Goal: Task Accomplishment & Management: Use online tool/utility

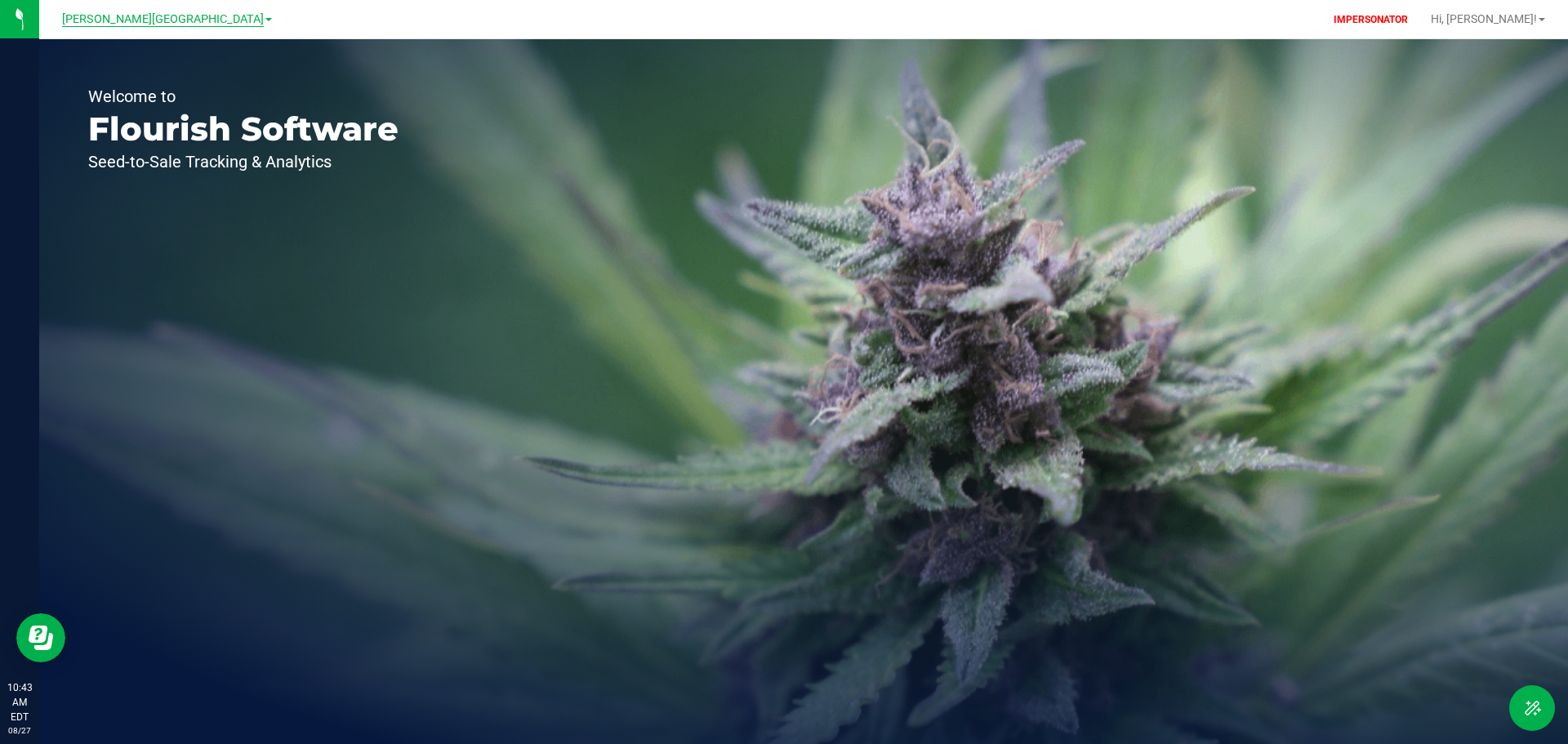
click at [148, 17] on span "Bonita Springs WC" at bounding box center [163, 19] width 202 height 15
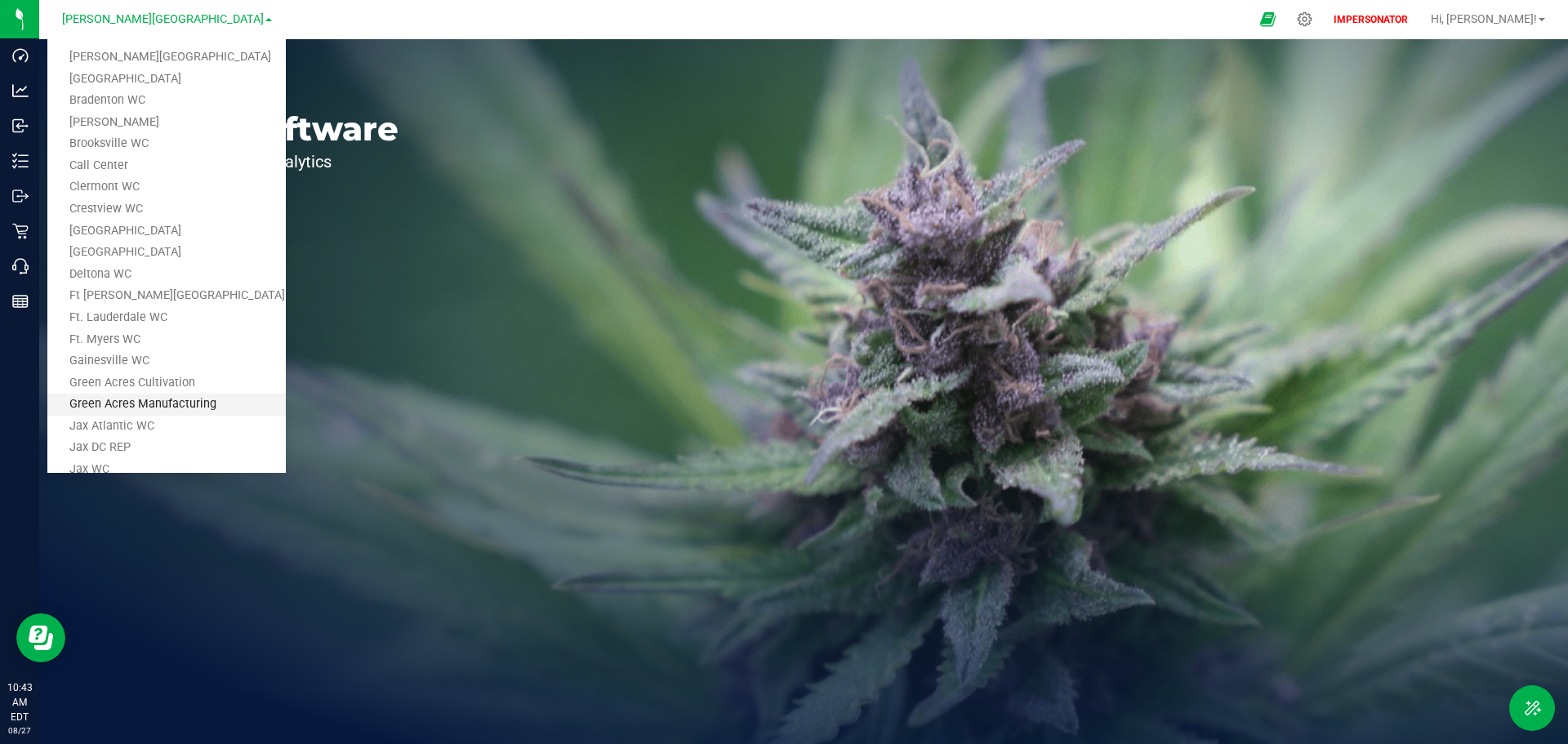
click at [170, 402] on link "Green Acres Manufacturing" at bounding box center [166, 404] width 239 height 22
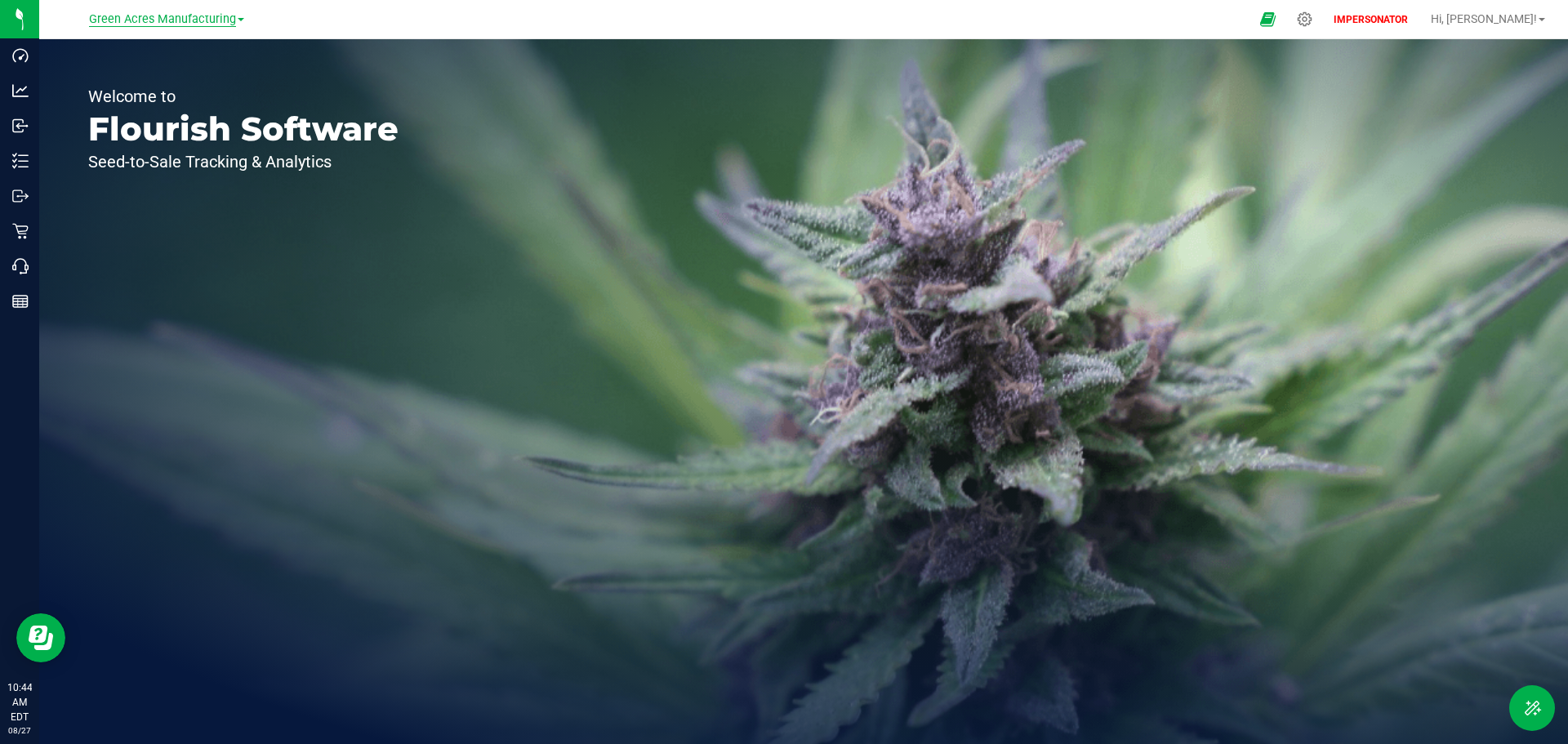
drag, startPoint x: 87, startPoint y: 23, endPoint x: 233, endPoint y: 22, distance: 146.0
click at [233, 22] on div "Green Acres Manufacturing Bonita Springs WC Boynton Beach WC Bradenton WC Brand…" at bounding box center [166, 18] width 239 height 26
copy span "Green Acres Manufacturing"
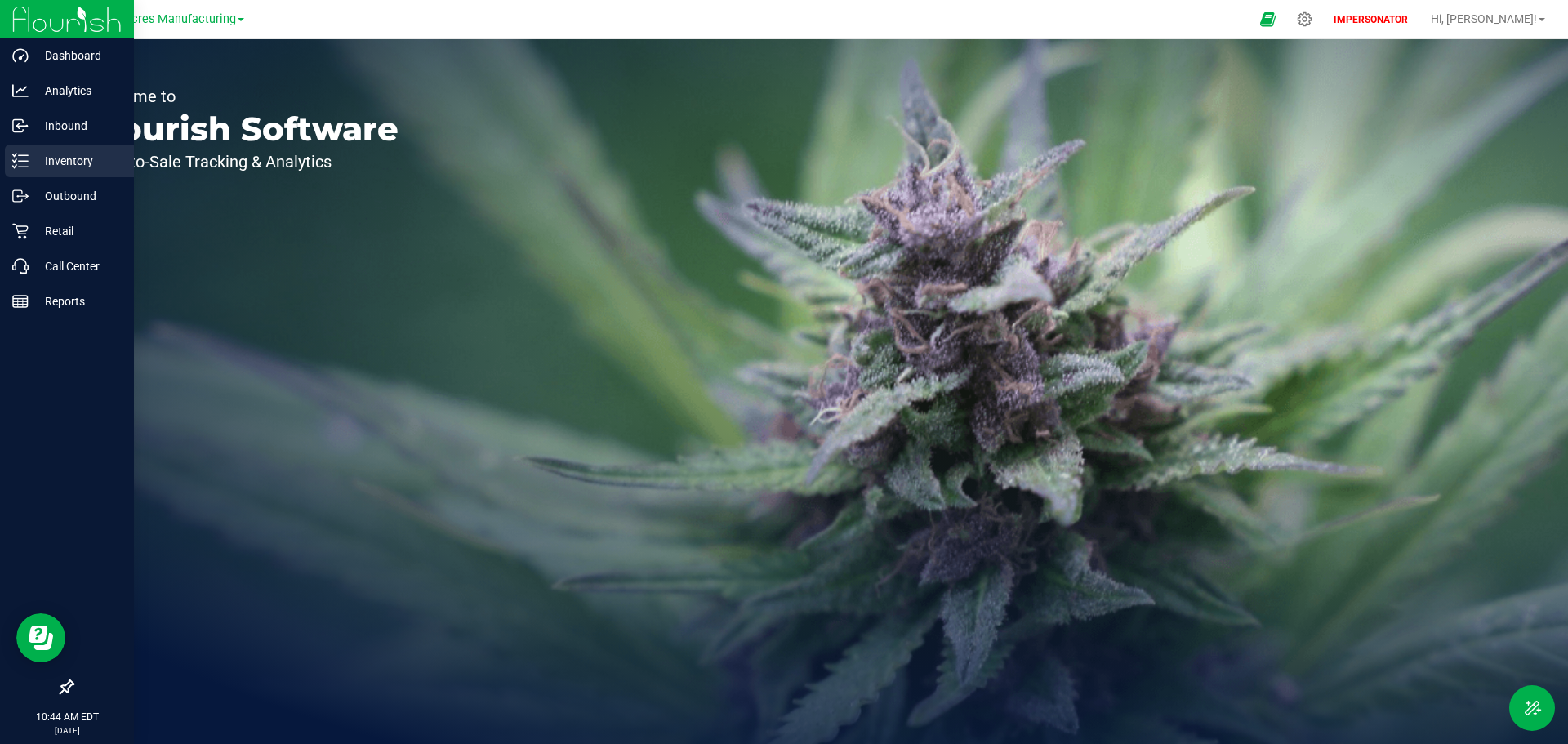
click at [59, 174] on div "Inventory" at bounding box center [70, 160] width 129 height 33
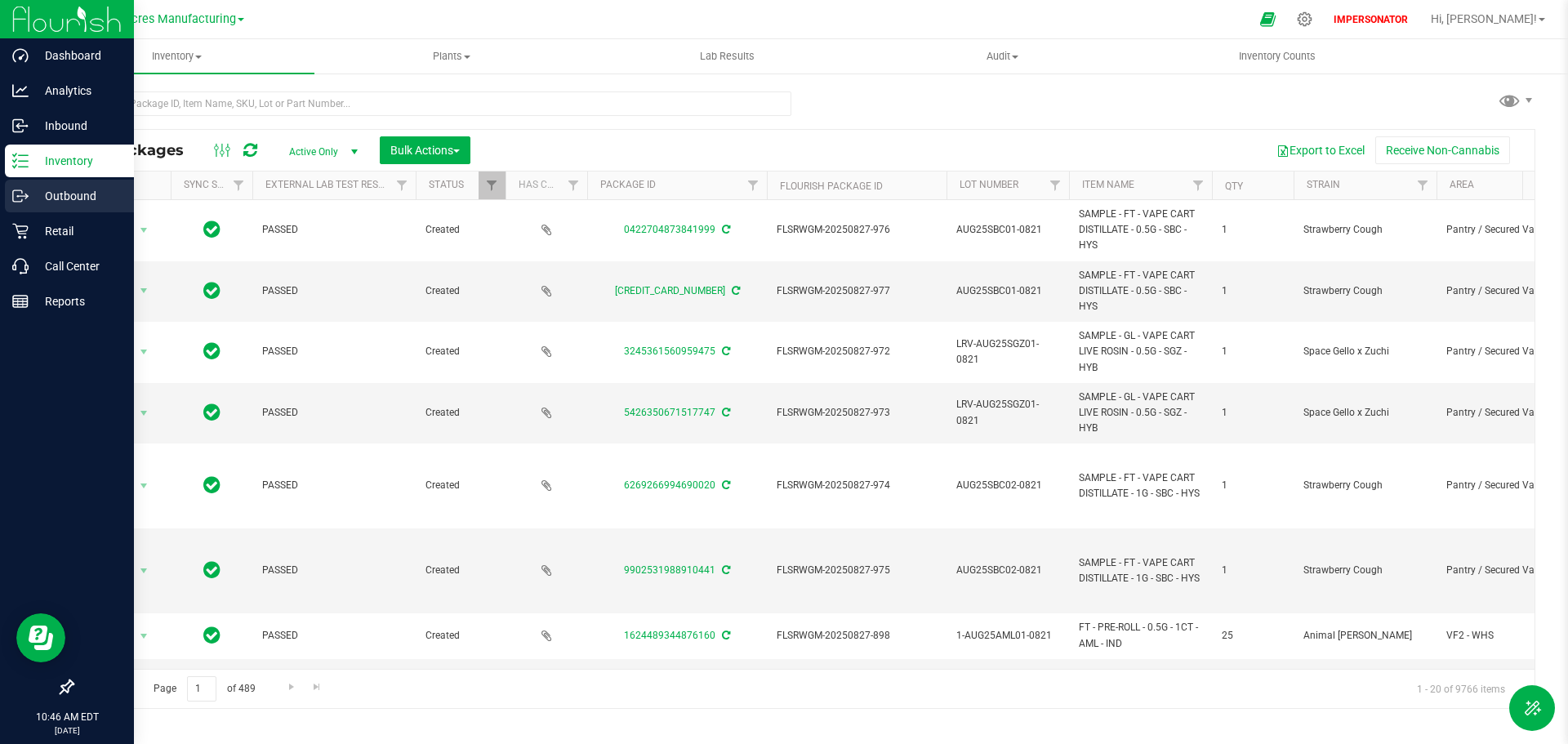
click at [56, 195] on p "Outbound" at bounding box center [77, 196] width 98 height 19
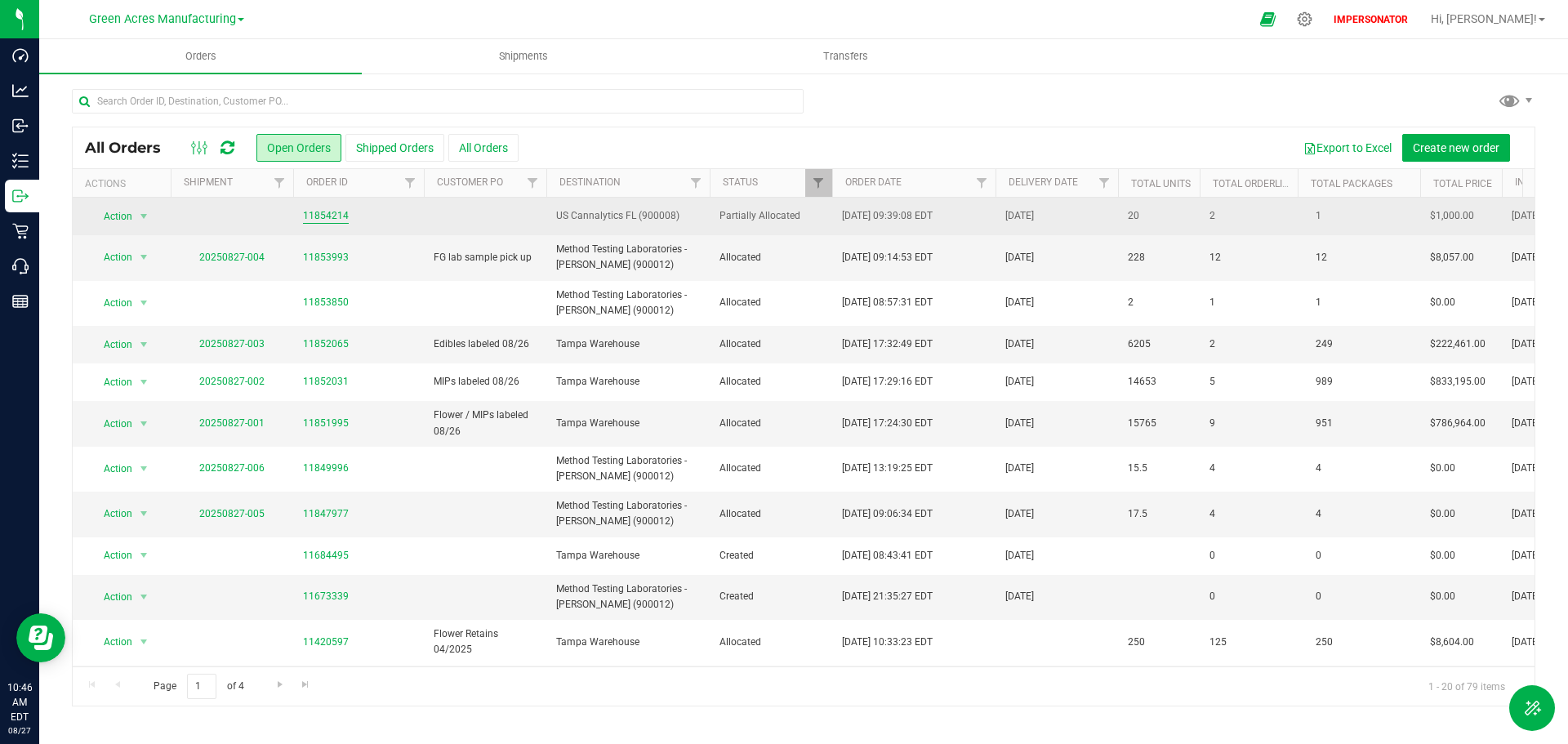
click at [322, 217] on link "11854214" at bounding box center [326, 217] width 46 height 16
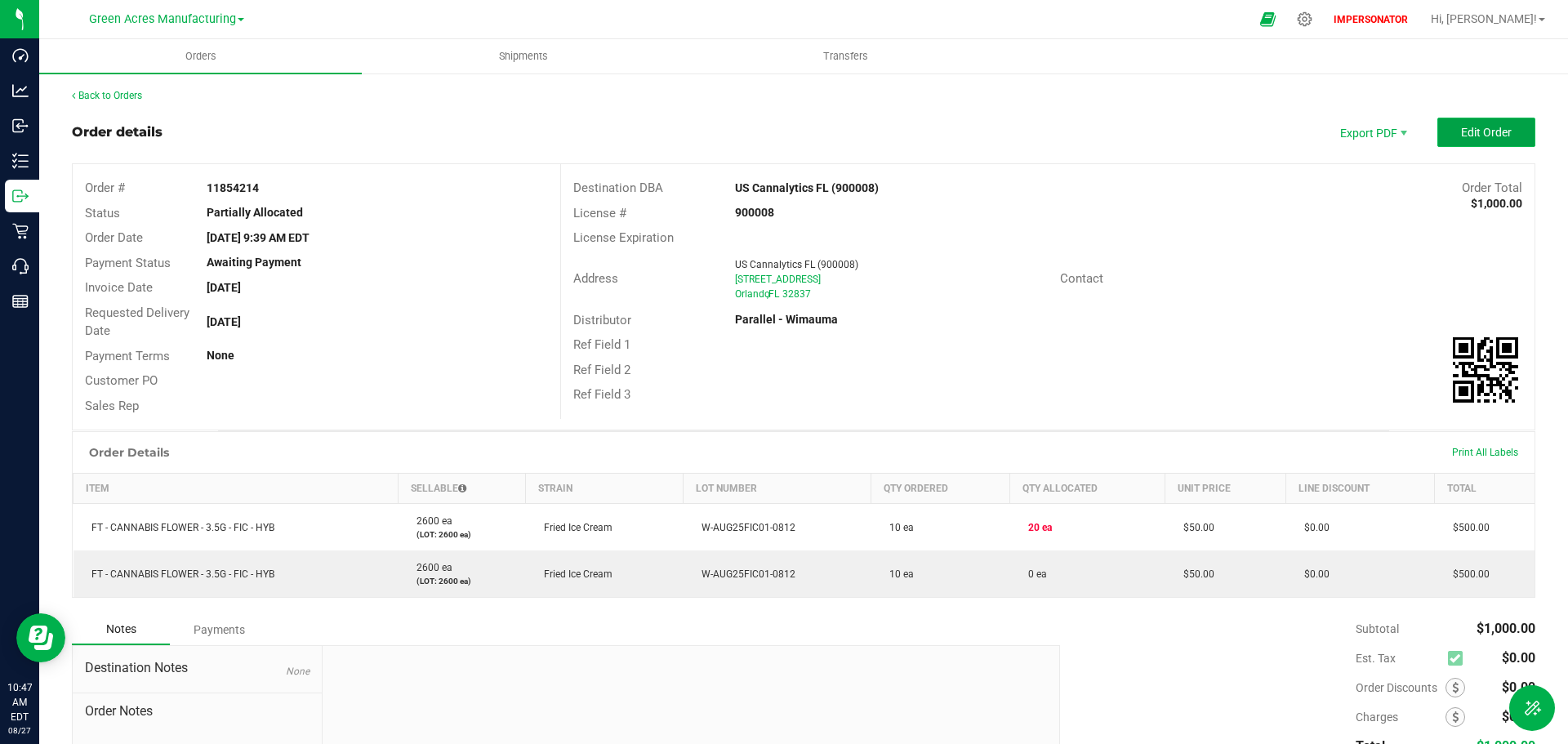
click at [1480, 138] on span "Edit Order" at bounding box center [1487, 132] width 51 height 13
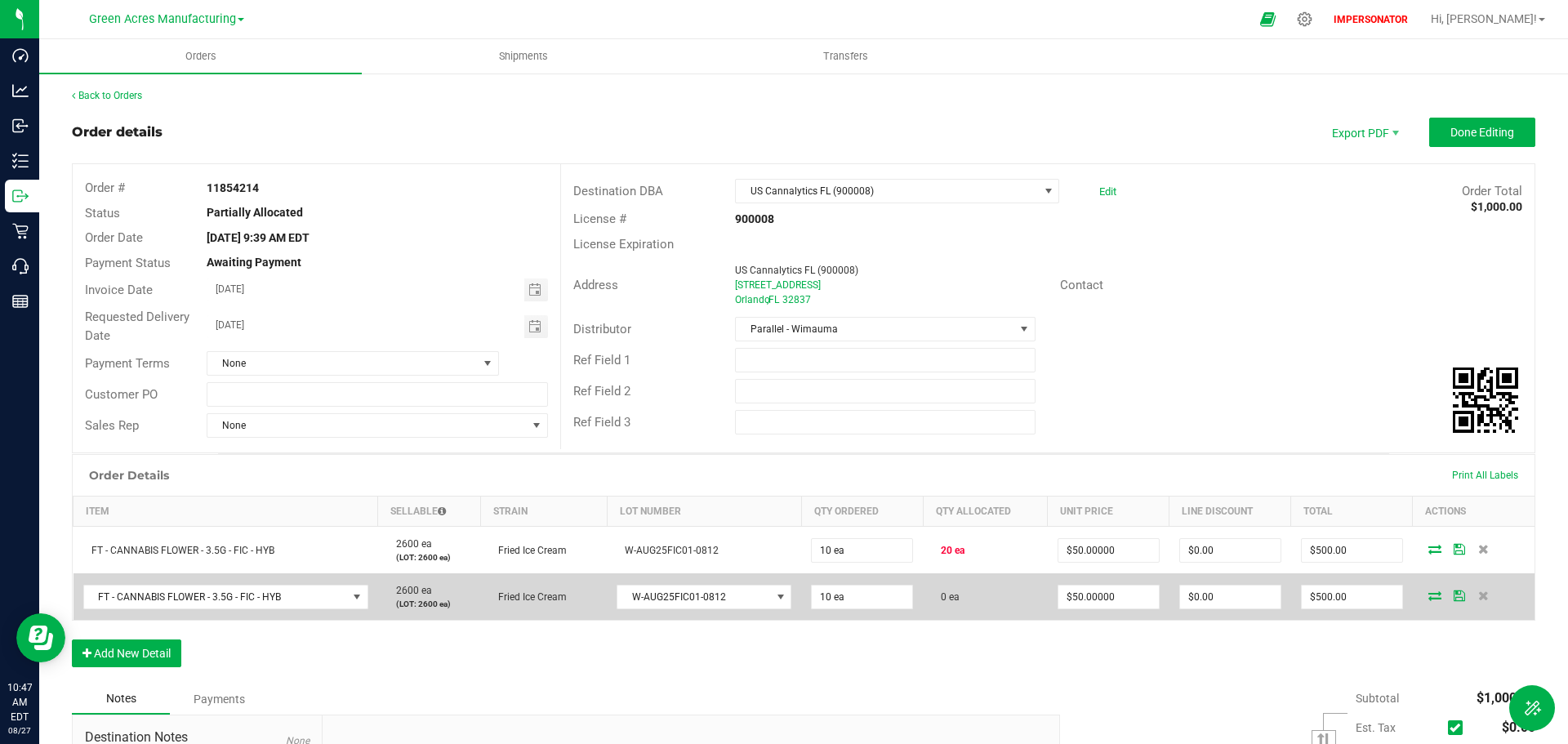
click at [1429, 595] on icon at bounding box center [1435, 595] width 13 height 10
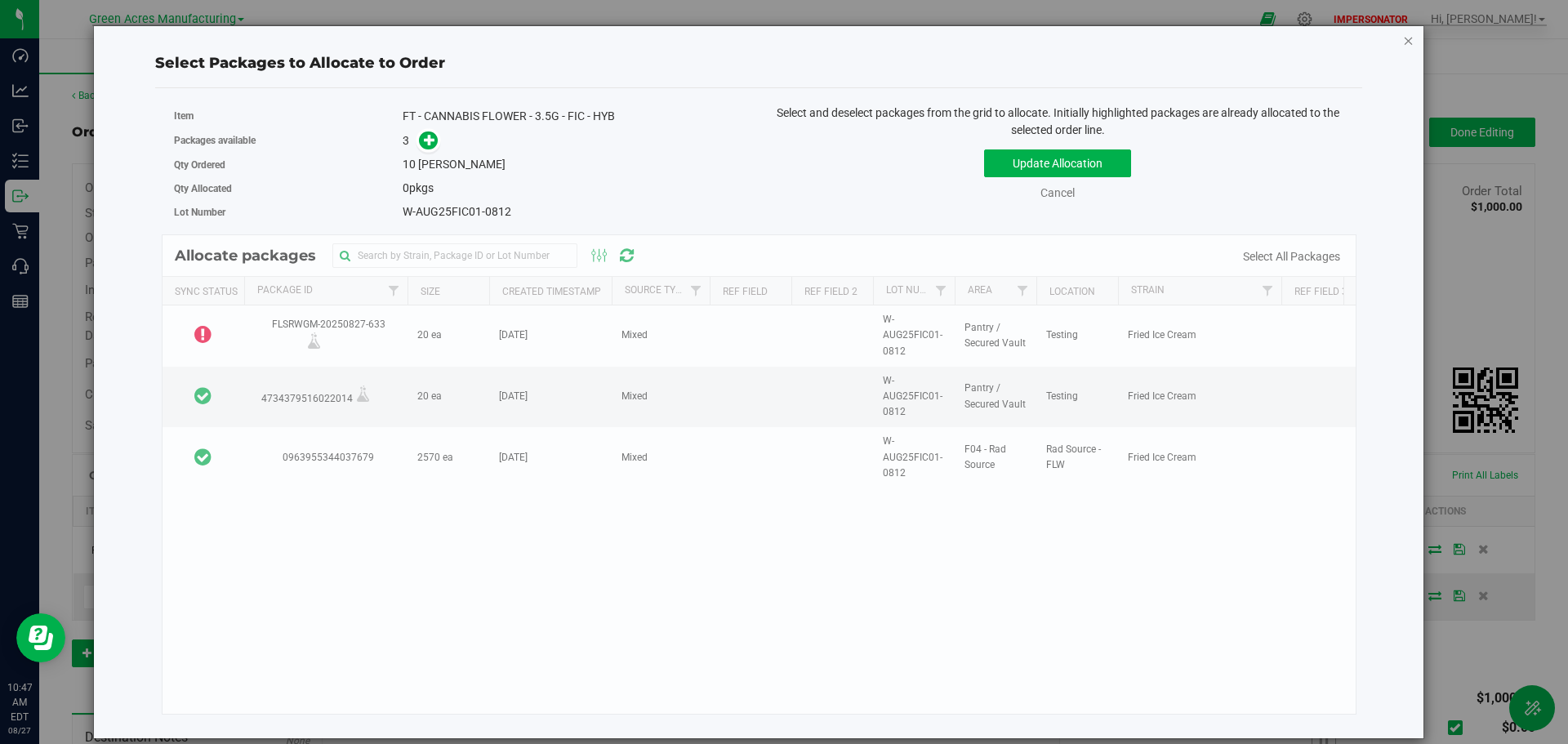
click at [1409, 43] on icon "button" at bounding box center [1409, 40] width 11 height 19
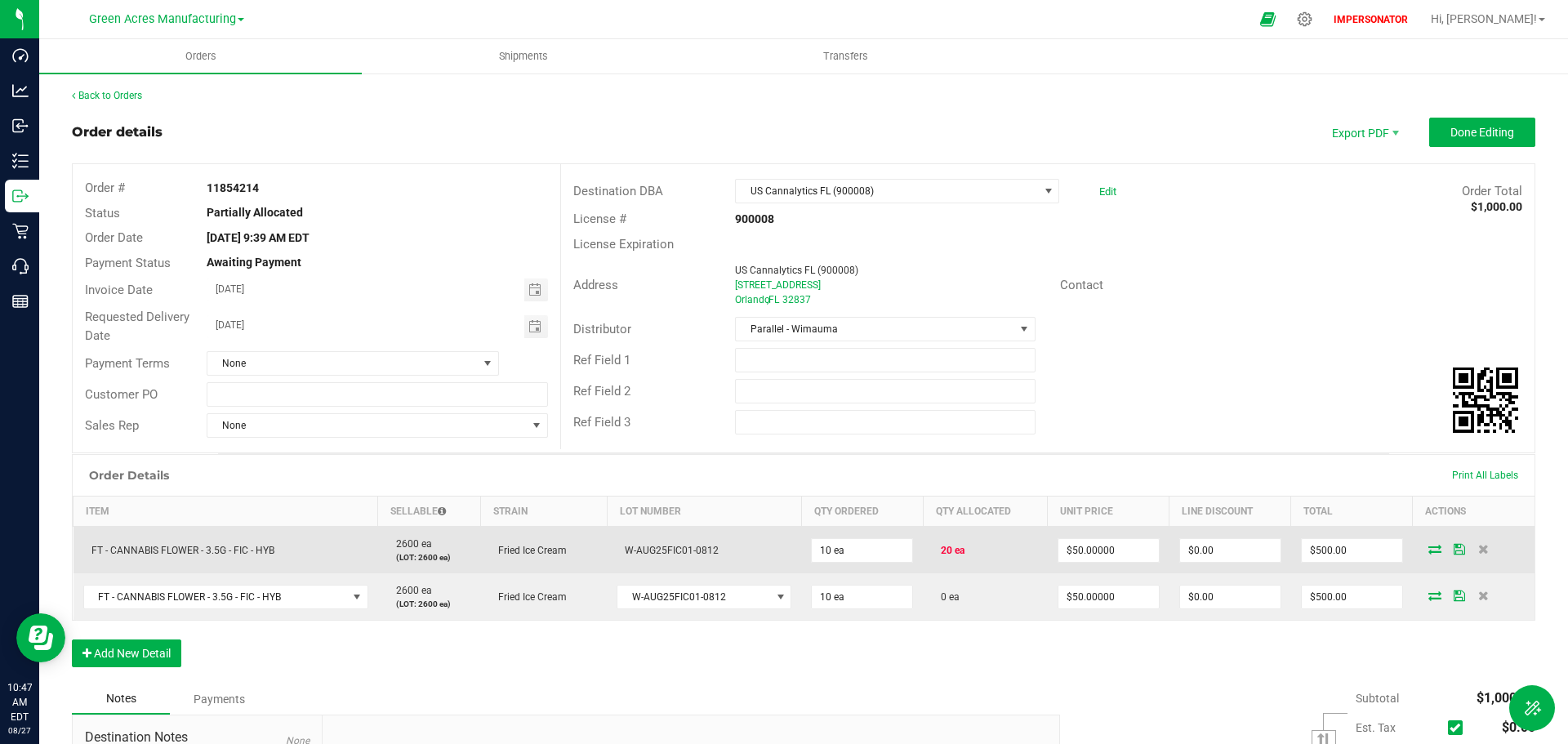
click at [1429, 544] on icon at bounding box center [1435, 549] width 13 height 10
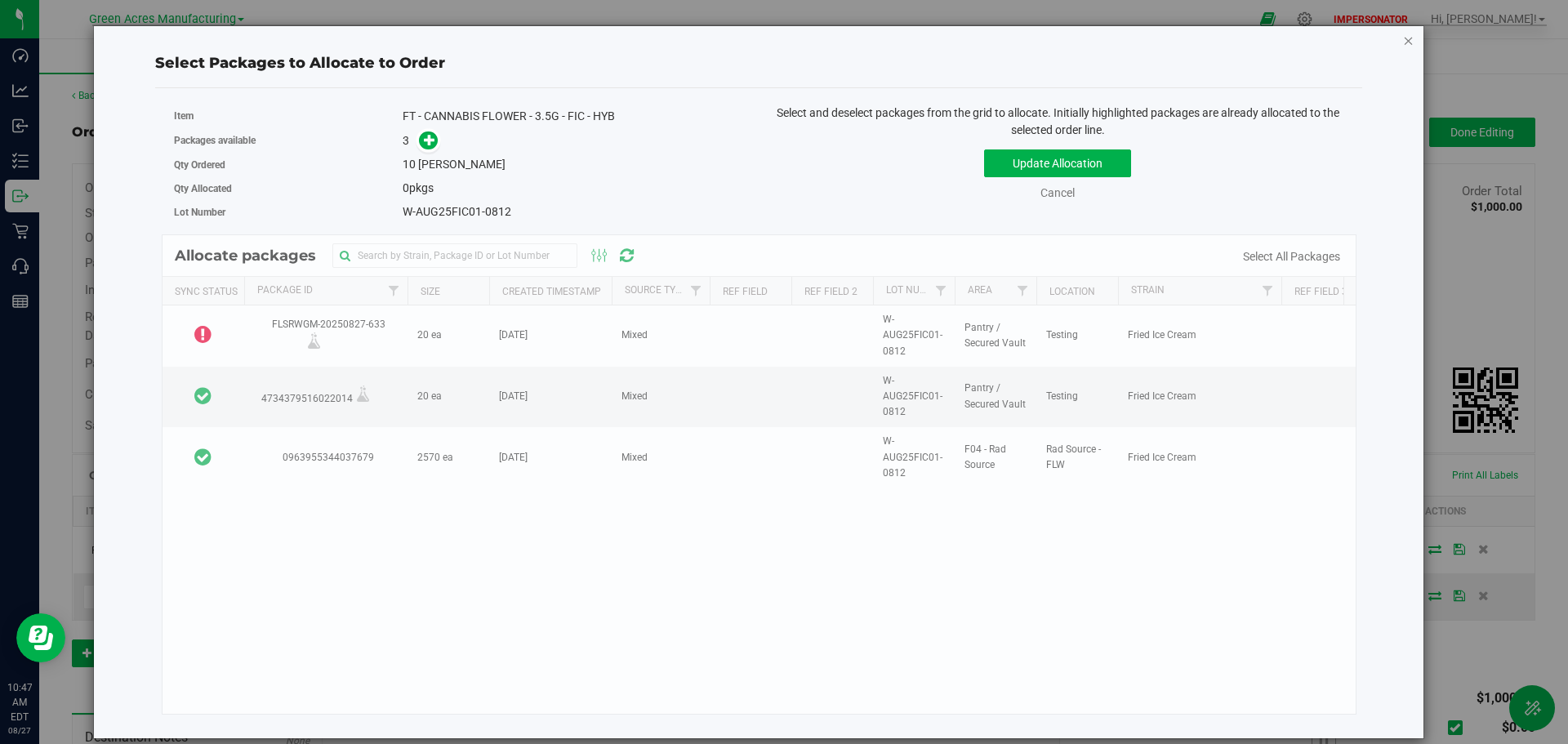
click at [1409, 42] on icon "button" at bounding box center [1409, 40] width 11 height 19
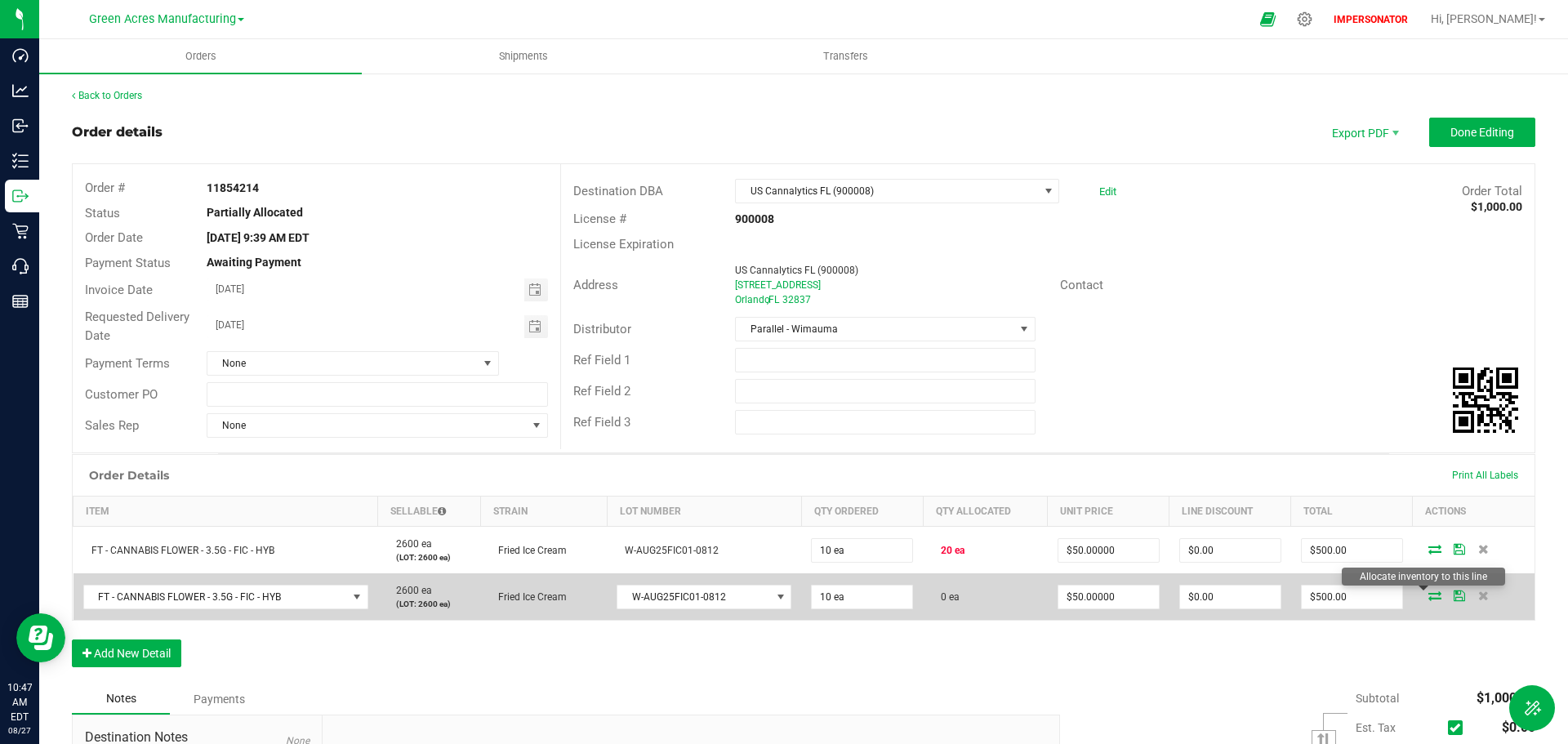
click at [1429, 597] on icon at bounding box center [1435, 595] width 13 height 10
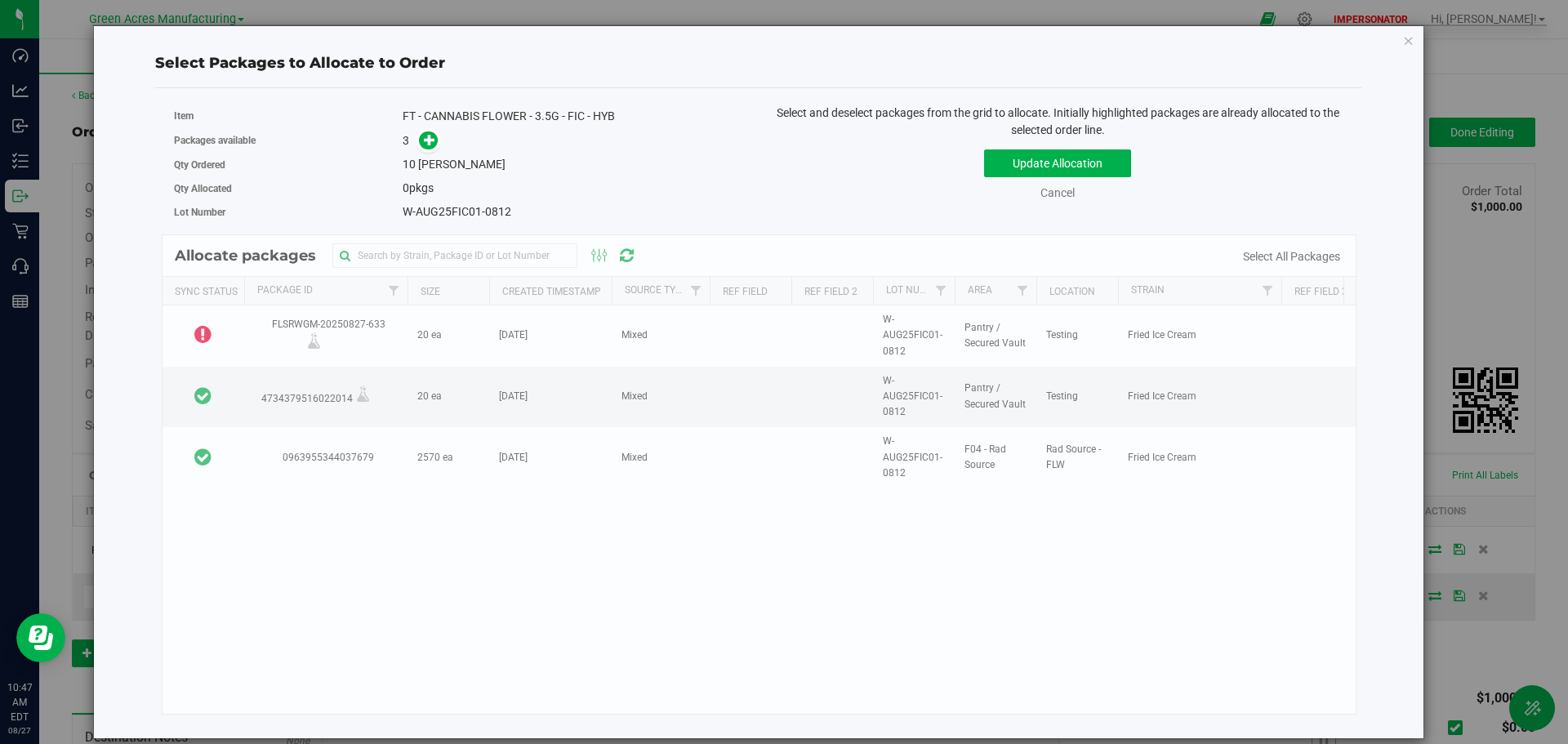
click at [413, 394] on div "Allocate packages Sync Status Package Id Size Created Timestamp Source Type Ref…" at bounding box center [760, 475] width 1196 height 481
click at [663, 383] on div "Allocate packages Sync Status Package Id Size Created Timestamp Source Type Ref…" at bounding box center [760, 475] width 1196 height 481
click at [556, 339] on div "Allocate packages Sync Status Package Id Size Created Timestamp Source Type Ref…" at bounding box center [760, 475] width 1196 height 481
click at [1006, 163] on button "Update Allocation" at bounding box center [1057, 164] width 147 height 28
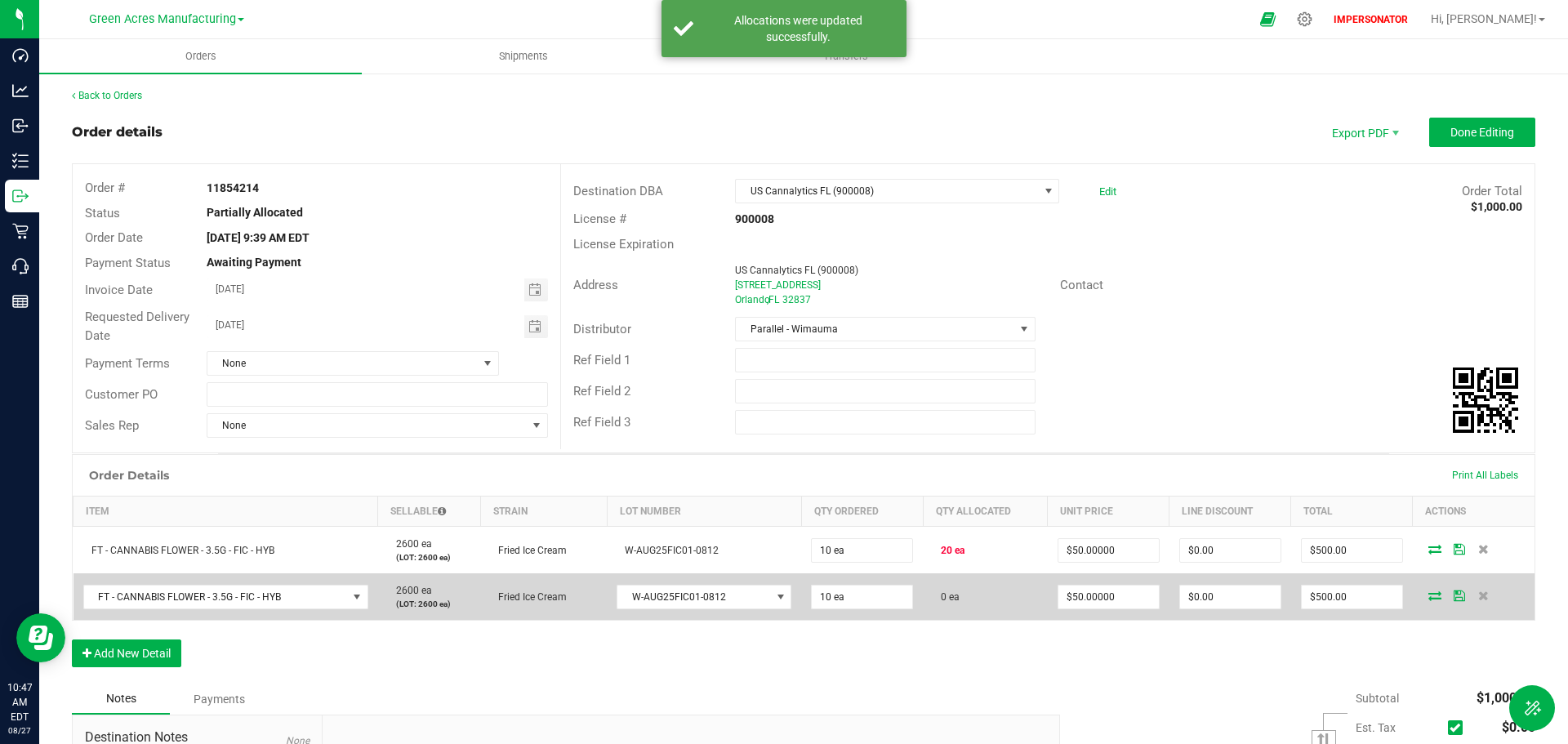
click at [1429, 594] on icon at bounding box center [1435, 595] width 13 height 10
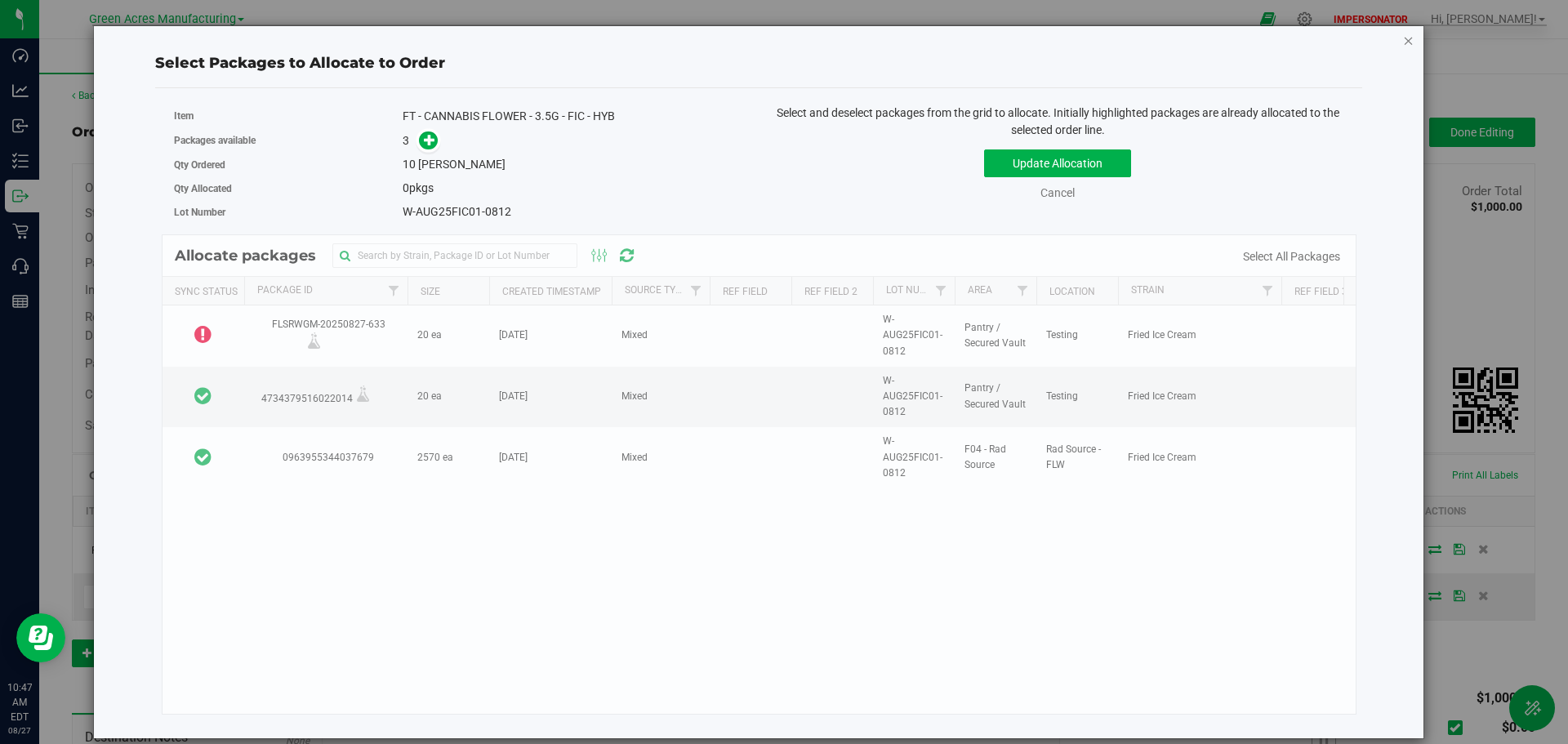
click at [1408, 40] on icon "button" at bounding box center [1409, 40] width 11 height 19
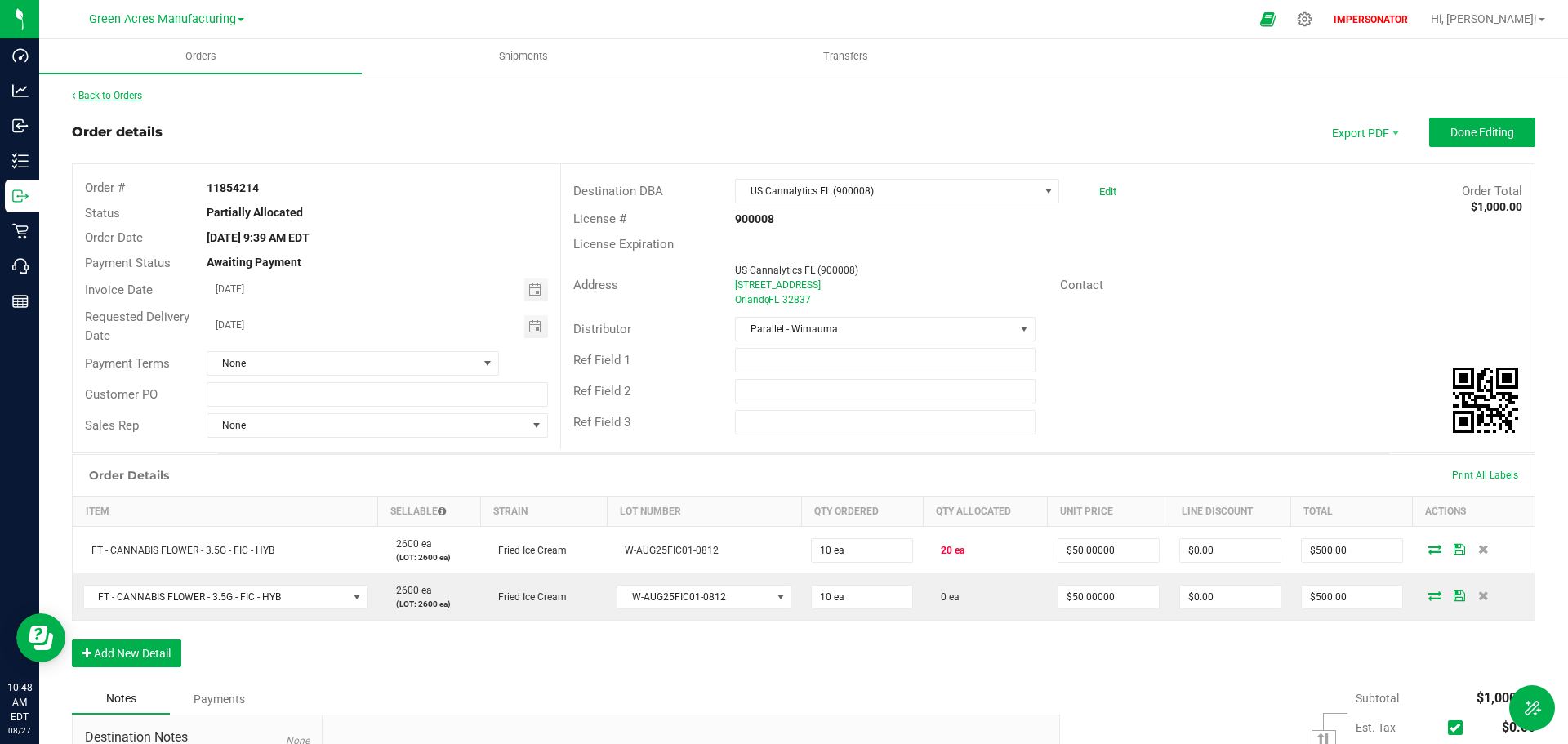
click at [142, 95] on link "Back to Orders" at bounding box center [107, 95] width 70 height 11
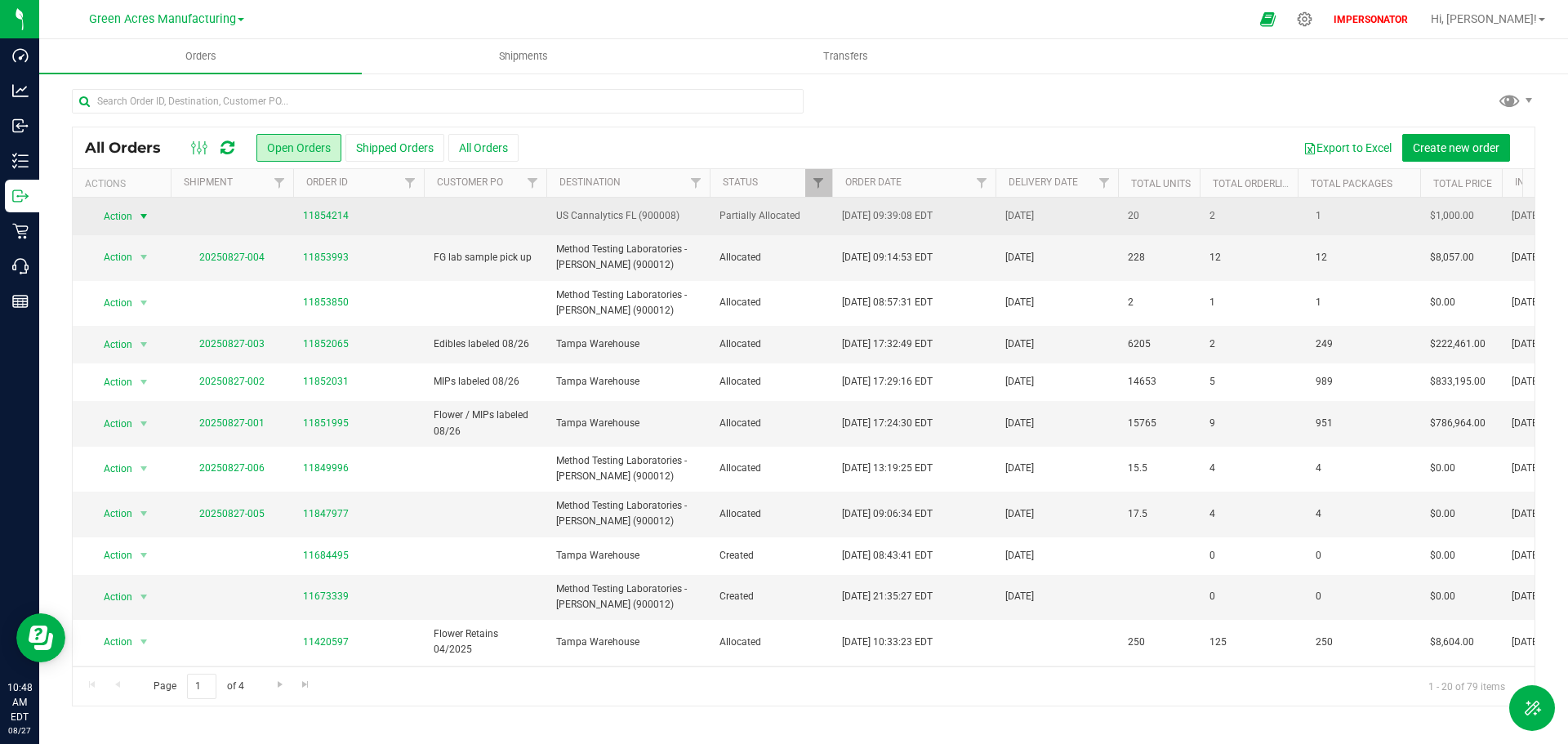
click at [113, 220] on span "Action" at bounding box center [111, 217] width 44 height 23
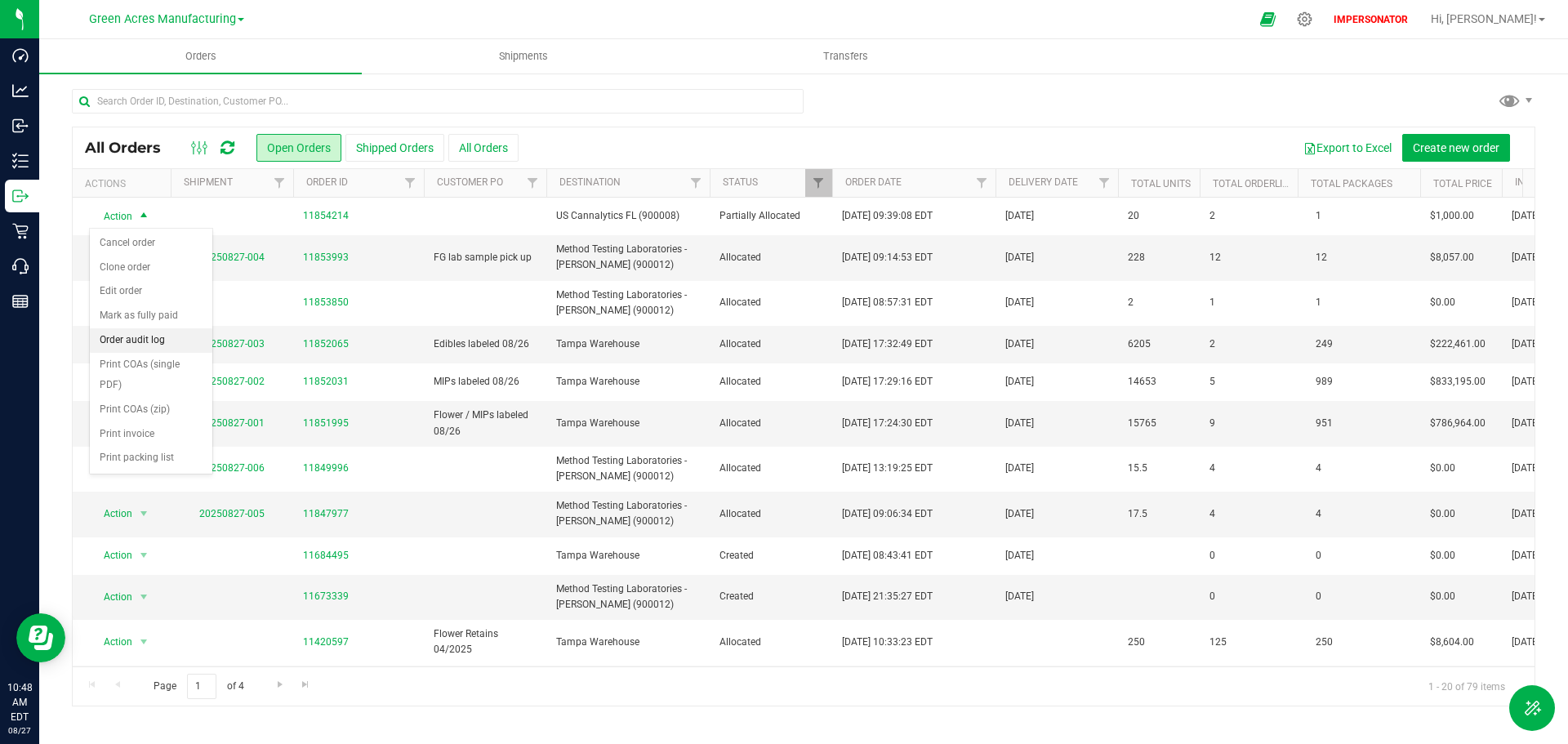
click at [138, 336] on li "Order audit log" at bounding box center [151, 341] width 122 height 25
